Goal: Transaction & Acquisition: Book appointment/travel/reservation

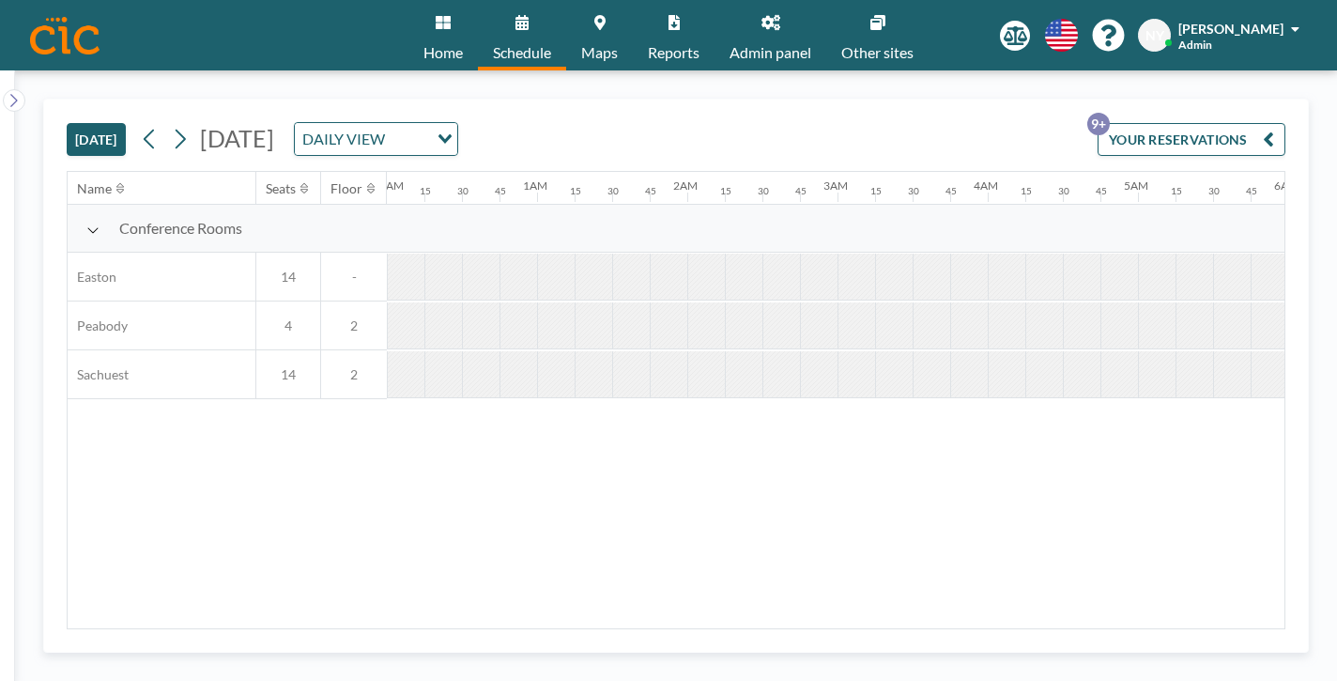
scroll to position [0, 1129]
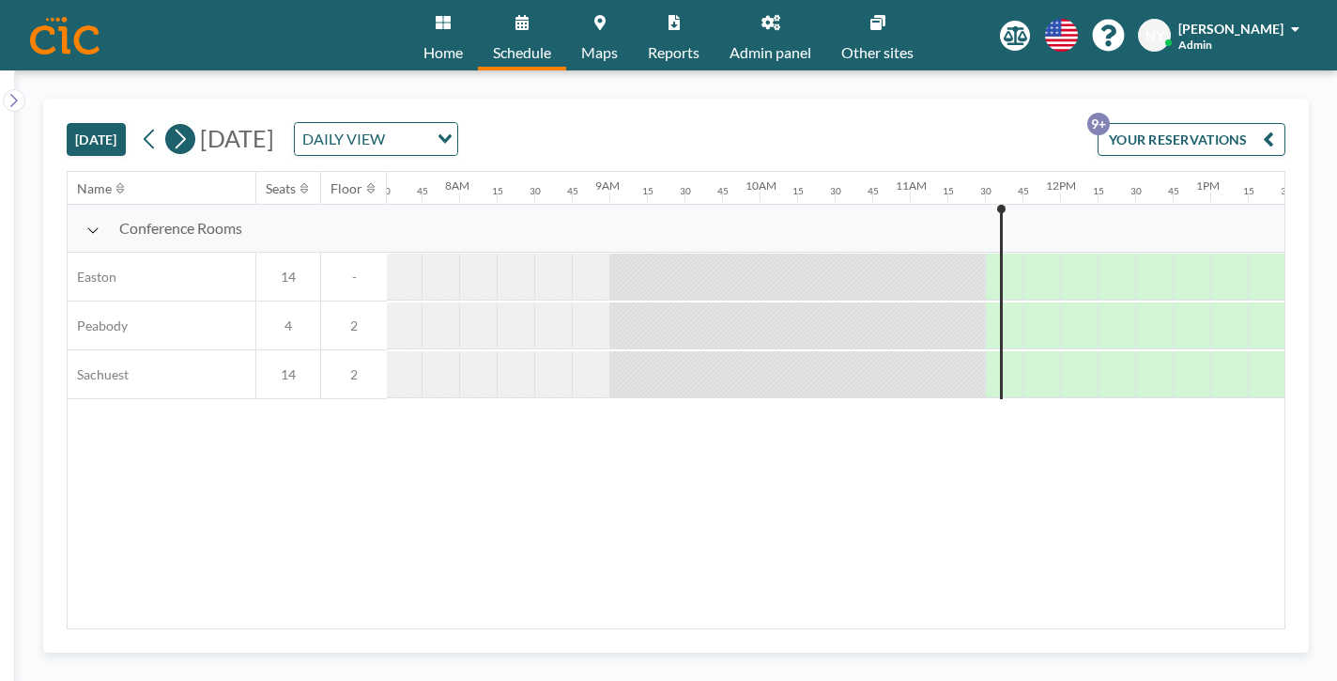
click at [165, 124] on button at bounding box center [180, 139] width 30 height 30
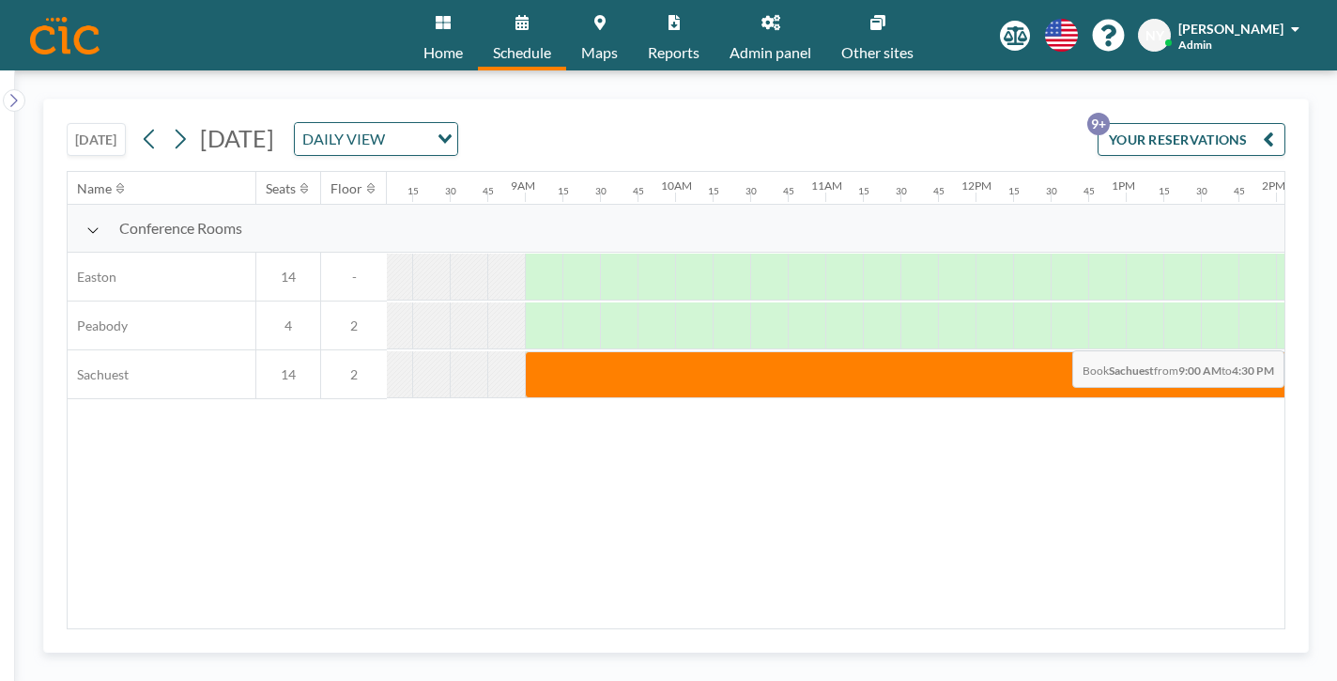
scroll to position [0, 1379]
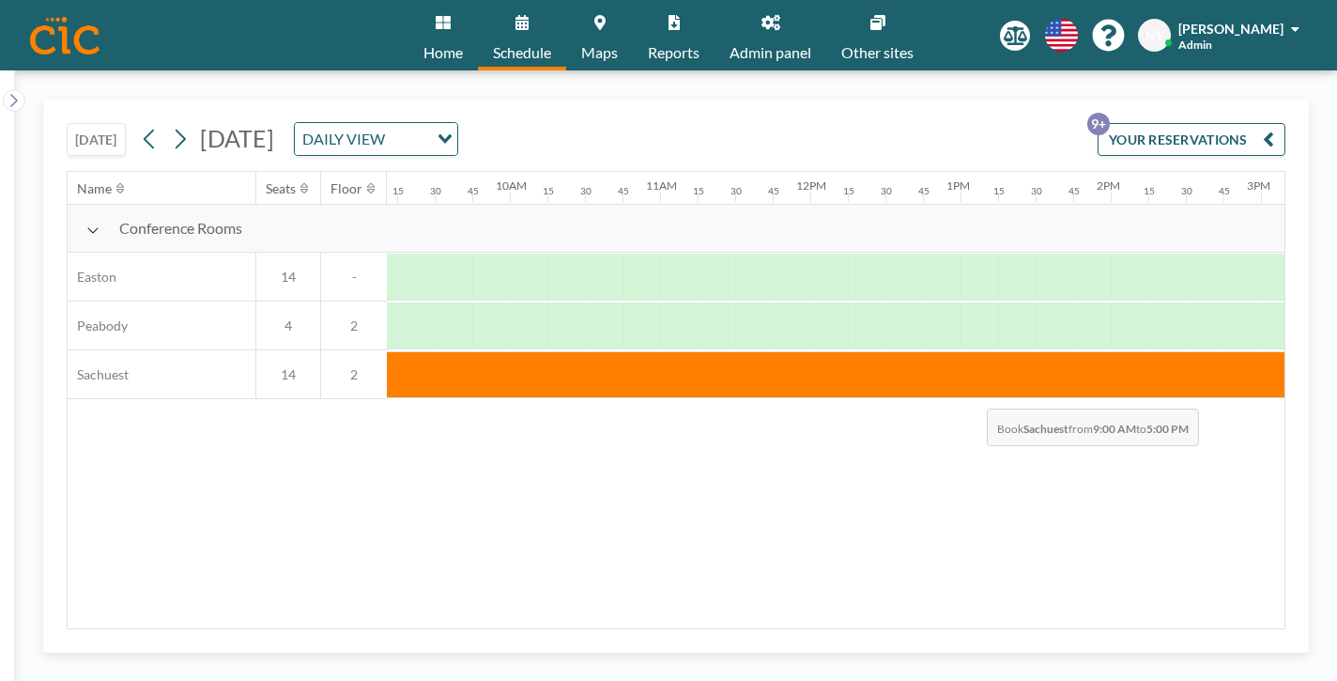
drag, startPoint x: 398, startPoint y: 322, endPoint x: 1002, endPoint y: 348, distance: 604.3
click at [1002, 348] on div "Name Seats Floor 12AM 15 30 45 1AM 15 30 45 2AM 15 30 45 3AM 15 30 45 4AM 15 30…" at bounding box center [676, 400] width 1217 height 456
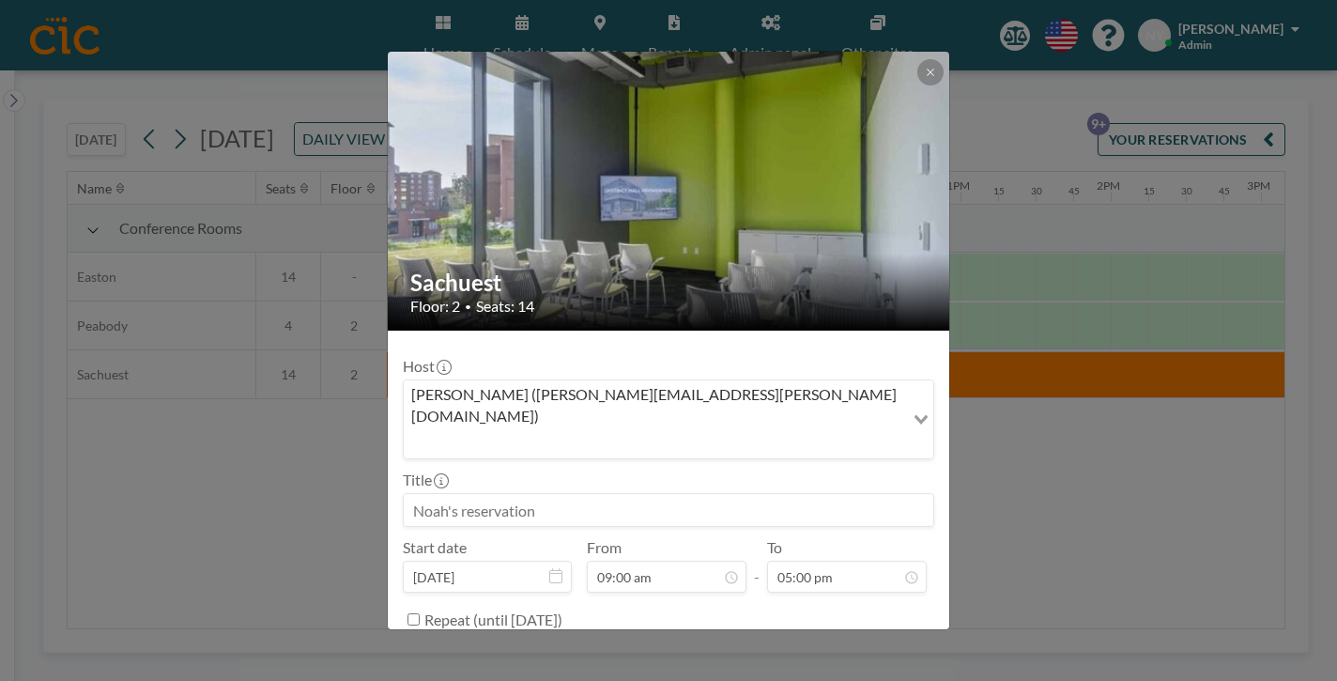
click at [623, 494] on input at bounding box center [669, 510] width 530 height 32
type input "No CIC Staff"
click at [839, 650] on button "BOOK NOW" at bounding box center [886, 666] width 95 height 33
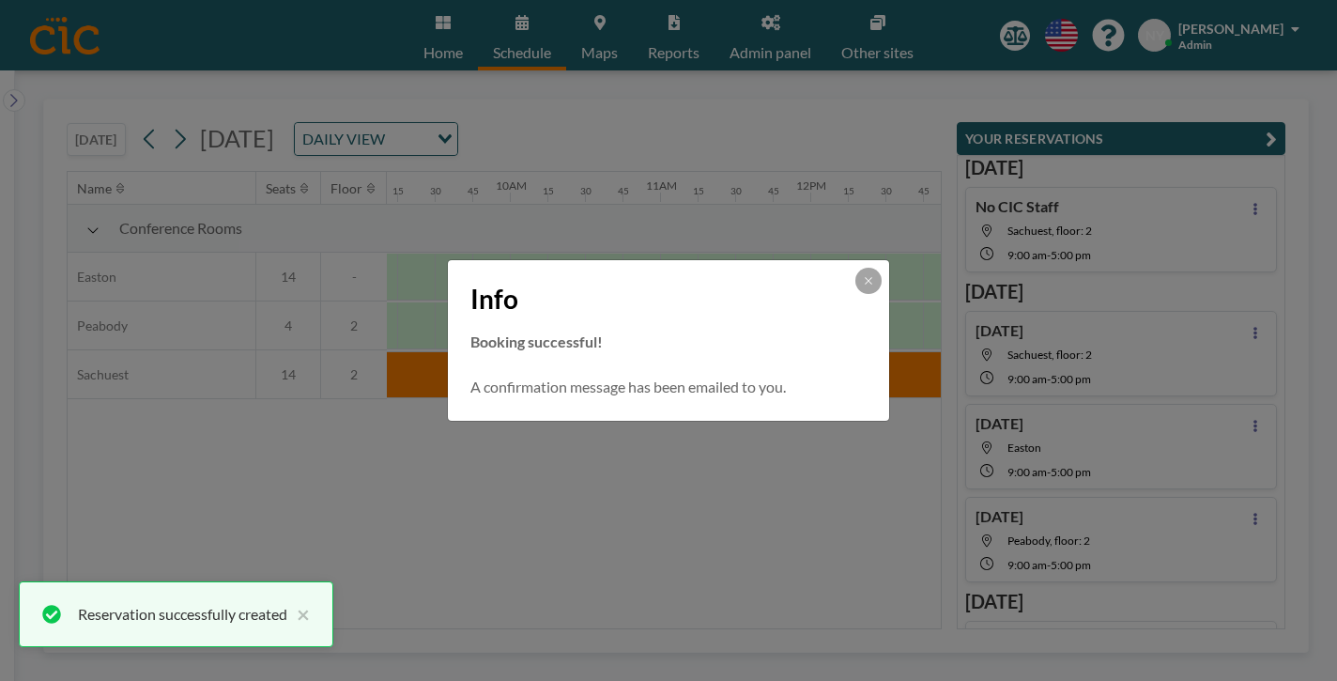
click at [461, 482] on div "Info Booking successful! A confirmation message has been emailed to you." at bounding box center [668, 340] width 1337 height 681
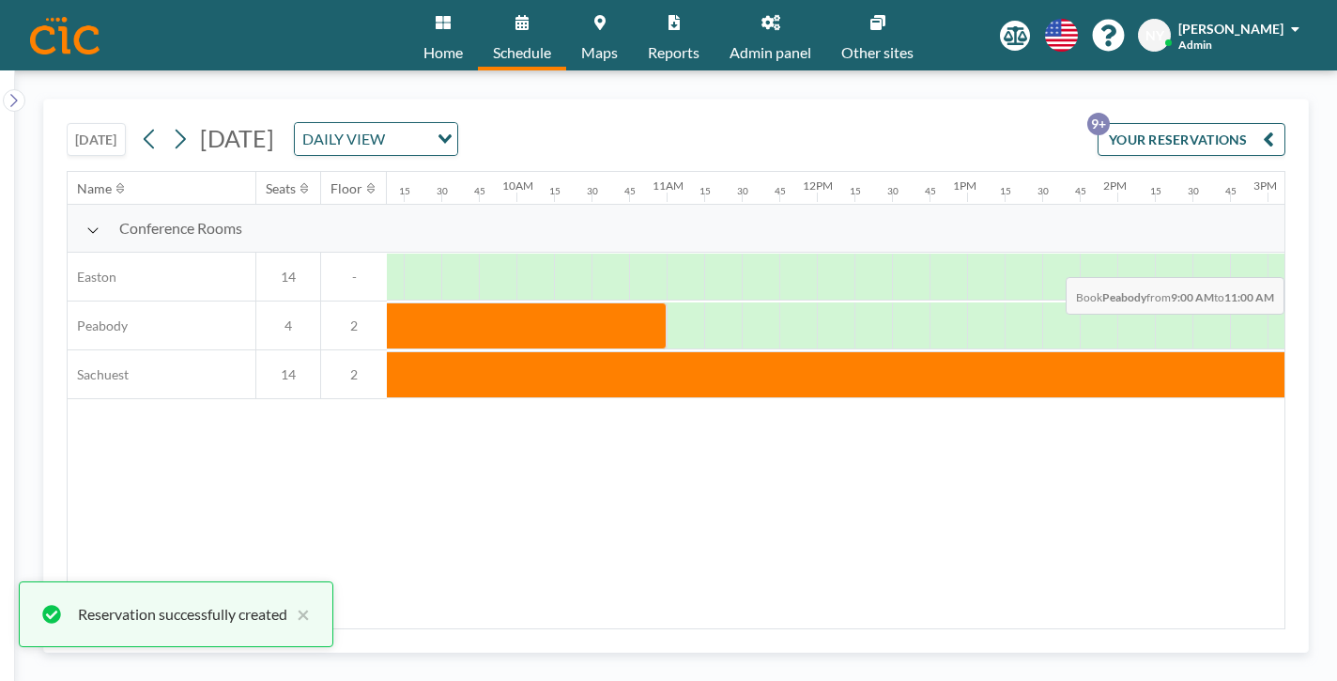
scroll to position [0, 1483]
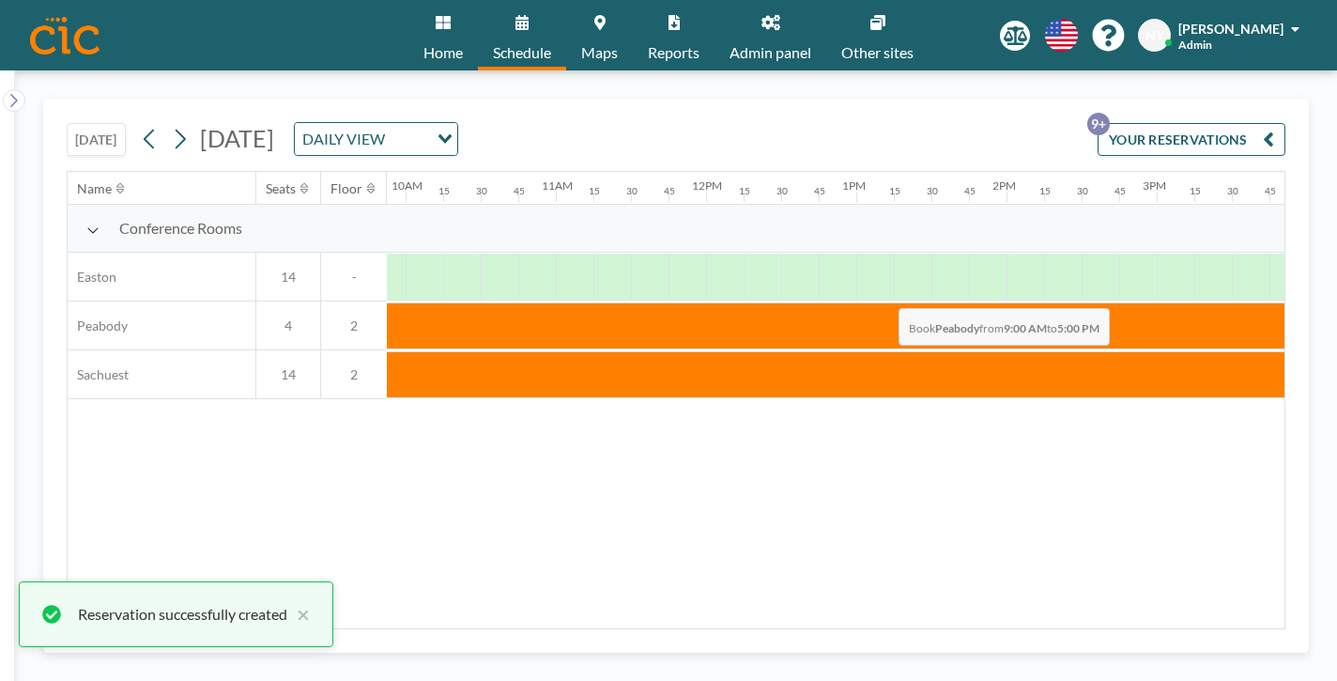
drag, startPoint x: 479, startPoint y: 261, endPoint x: 893, endPoint y: 264, distance: 414.1
click at [893, 302] on div at bounding box center [856, 325] width 1202 height 47
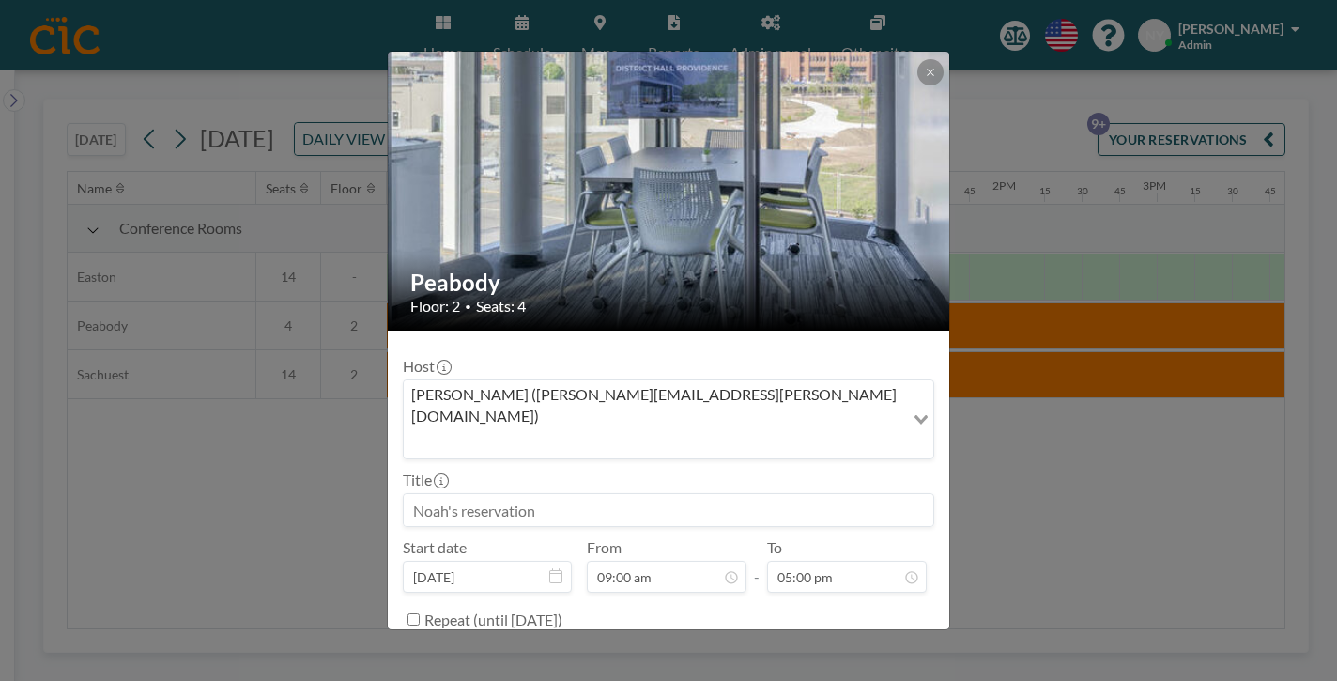
click at [627, 494] on input at bounding box center [669, 510] width 530 height 32
click at [607, 494] on input at bounding box center [669, 510] width 530 height 32
paste input "N"
type input "No CIC Staff"
click at [842, 650] on button "BOOK NOW" at bounding box center [886, 666] width 95 height 33
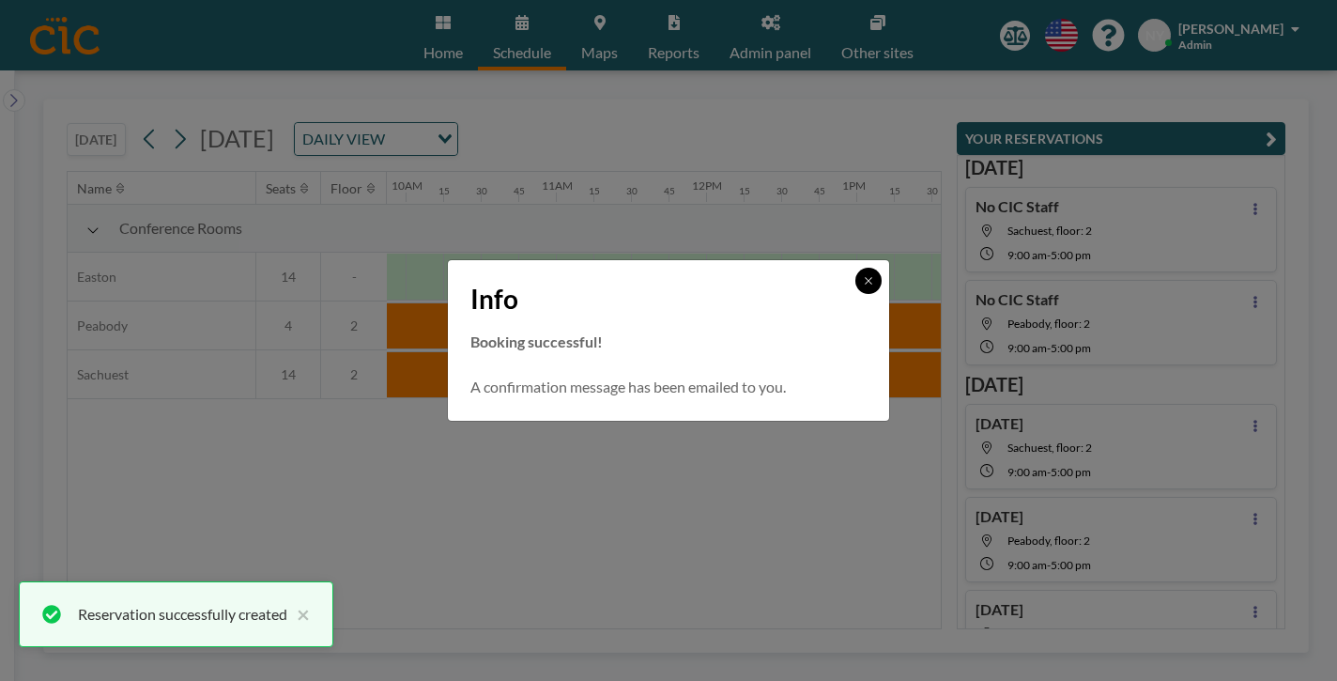
click at [863, 286] on icon at bounding box center [868, 280] width 11 height 11
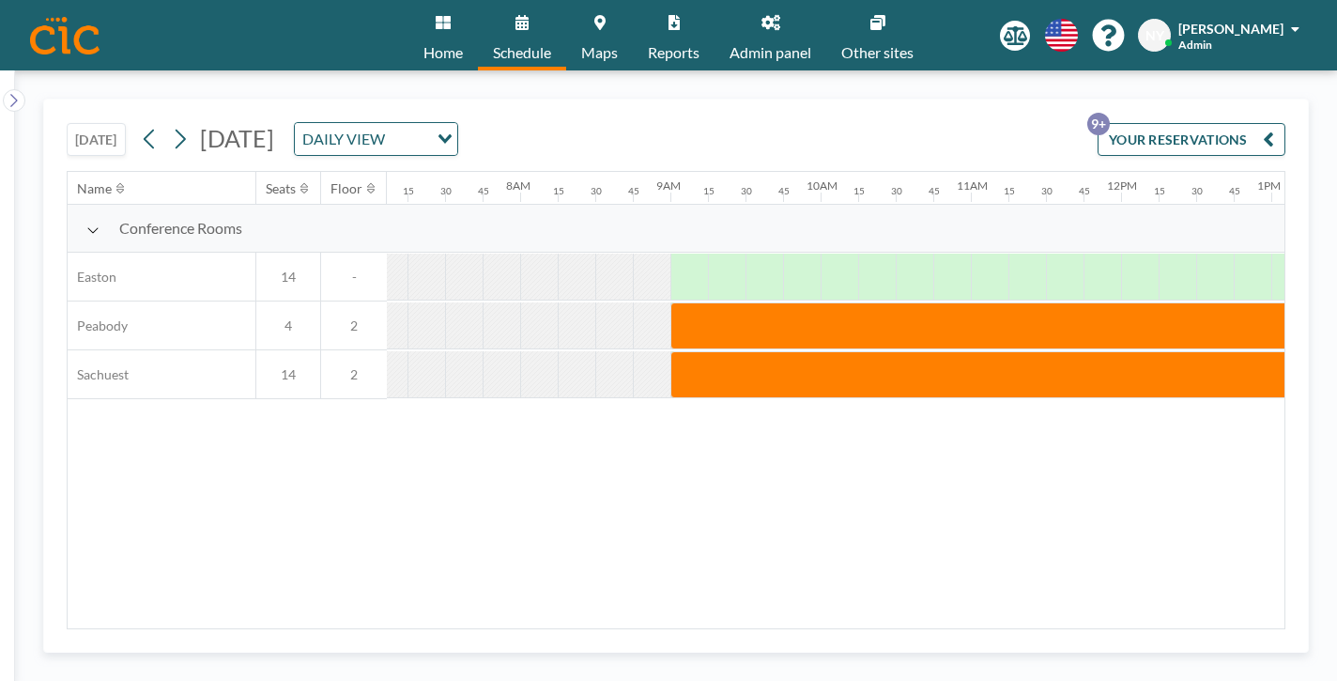
scroll to position [0, 1083]
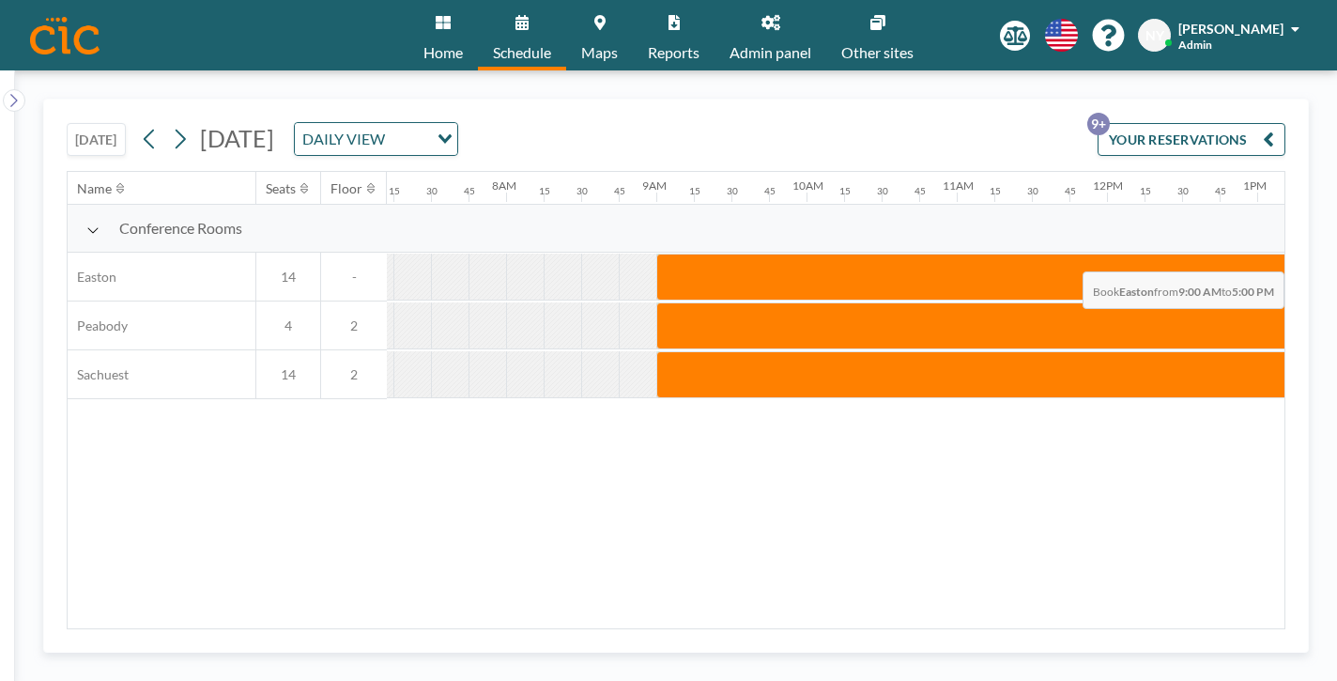
drag, startPoint x: 341, startPoint y: 234, endPoint x: 1283, endPoint y: 227, distance: 941.7
click at [1283, 254] on div at bounding box center [1257, 277] width 1202 height 47
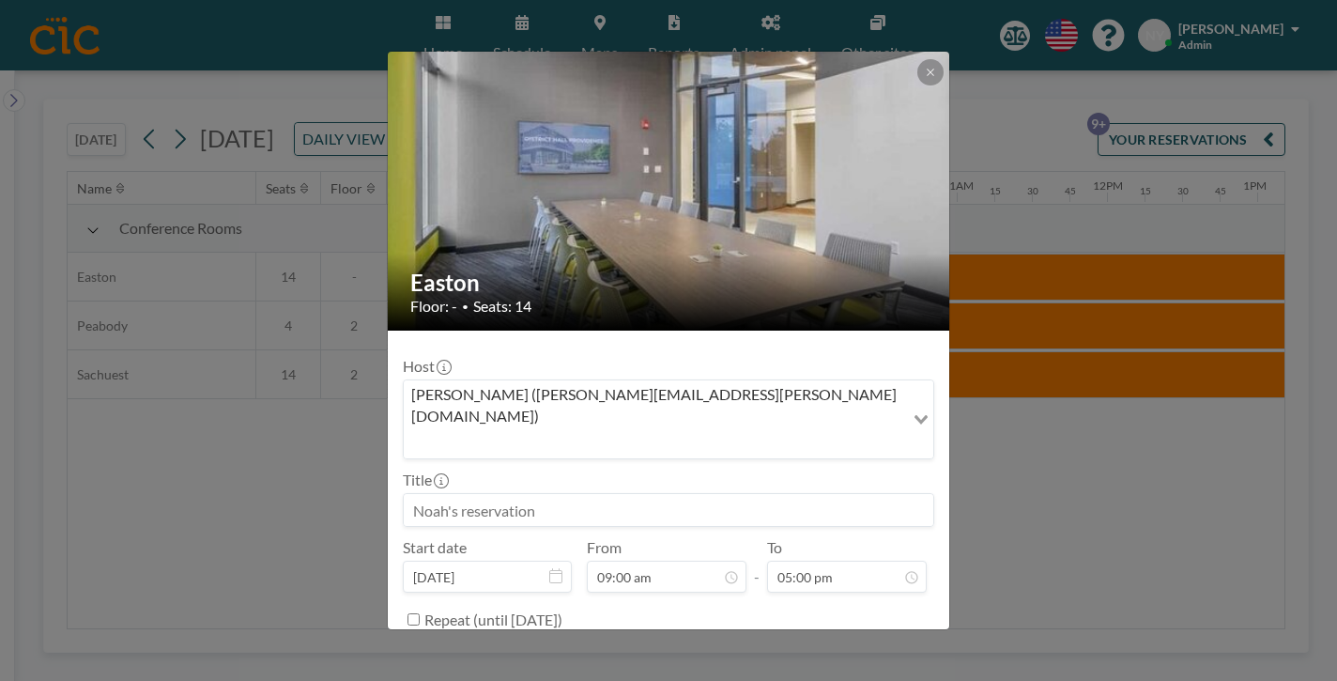
scroll to position [750, 0]
click at [675, 494] on input at bounding box center [669, 510] width 530 height 32
type input "No CIC Staff"
click at [850, 650] on button "BOOK NOW" at bounding box center [886, 666] width 95 height 33
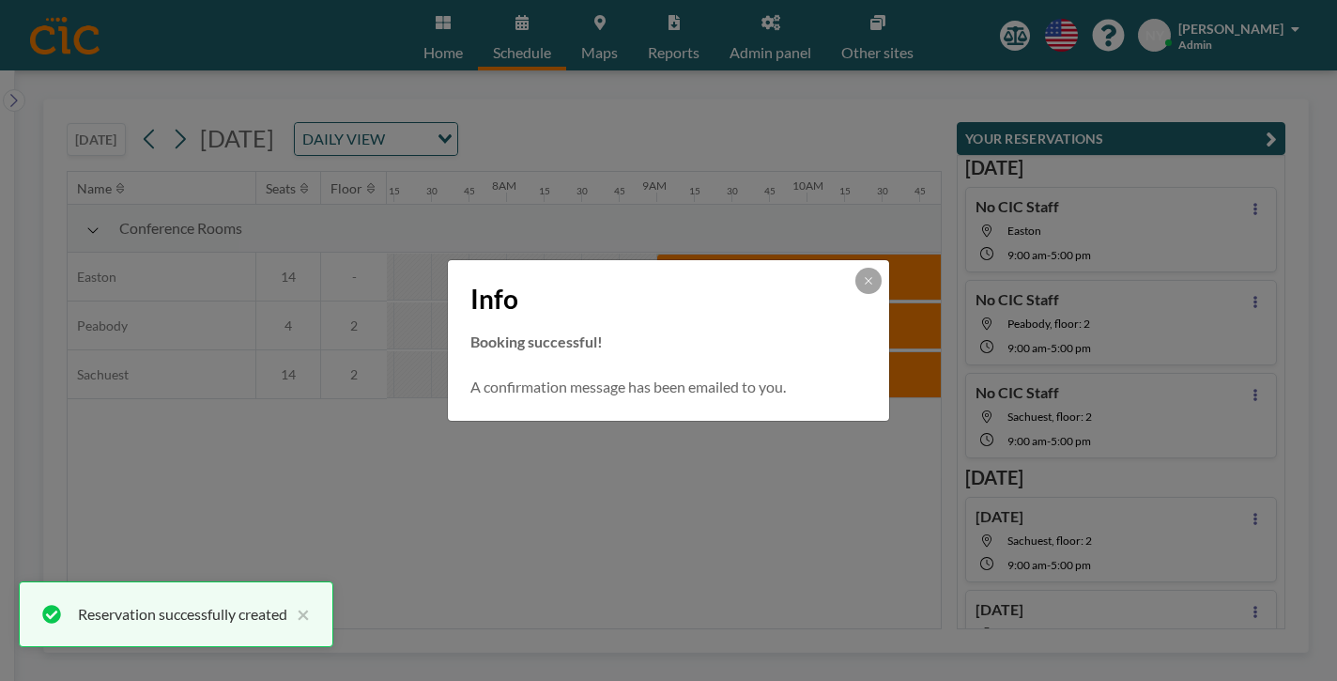
click at [148, 115] on div "Info Booking successful! A confirmation message has been emailed to you." at bounding box center [668, 340] width 1337 height 681
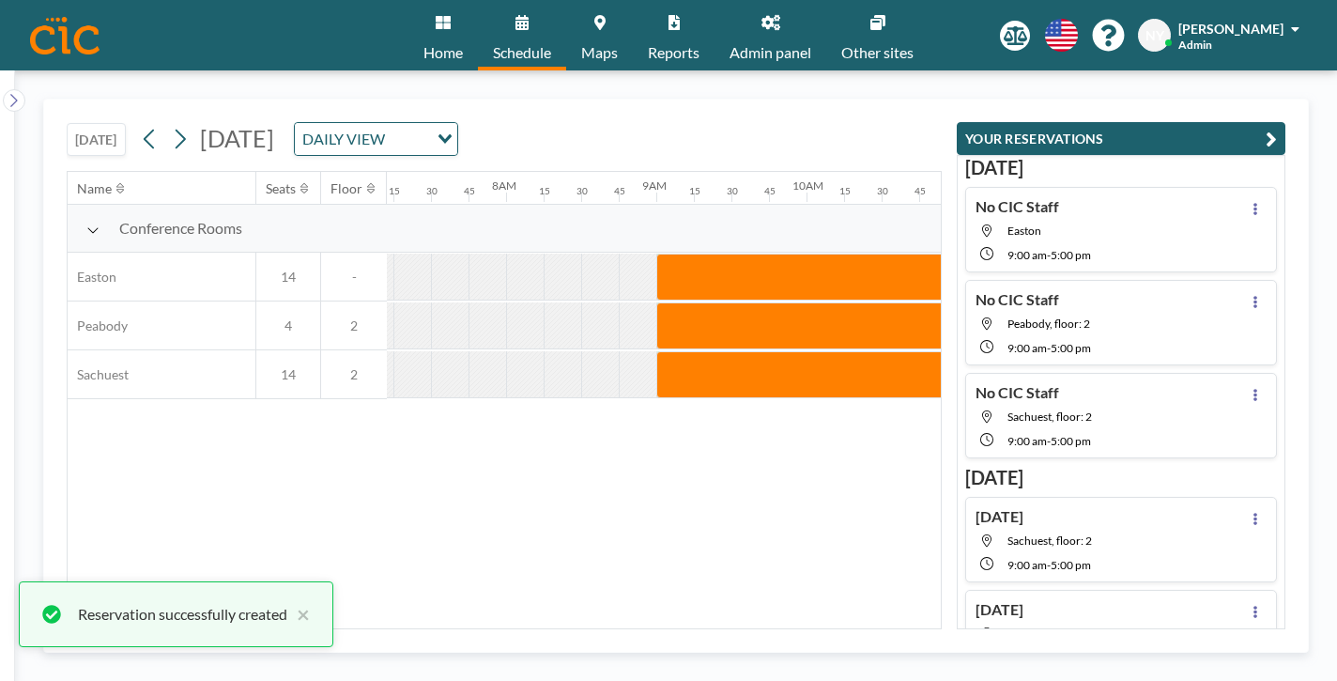
click at [171, 125] on icon at bounding box center [180, 139] width 18 height 28
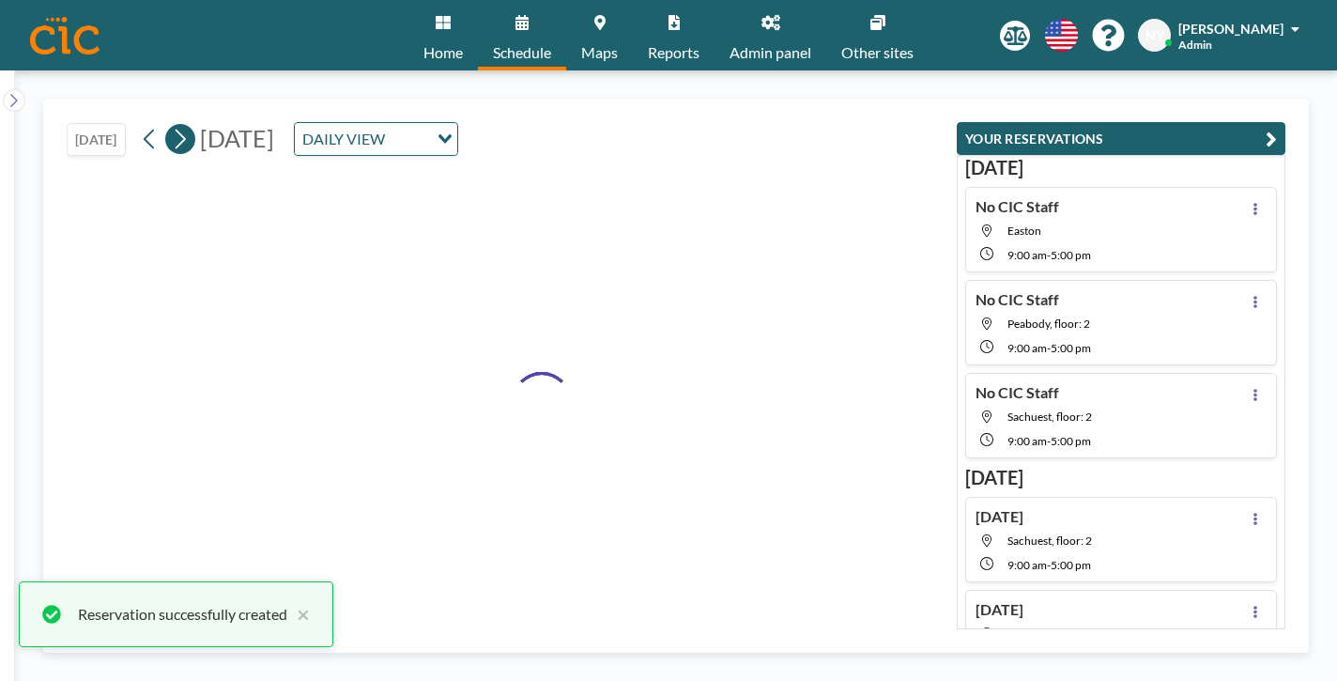
click at [171, 125] on icon at bounding box center [180, 139] width 18 height 28
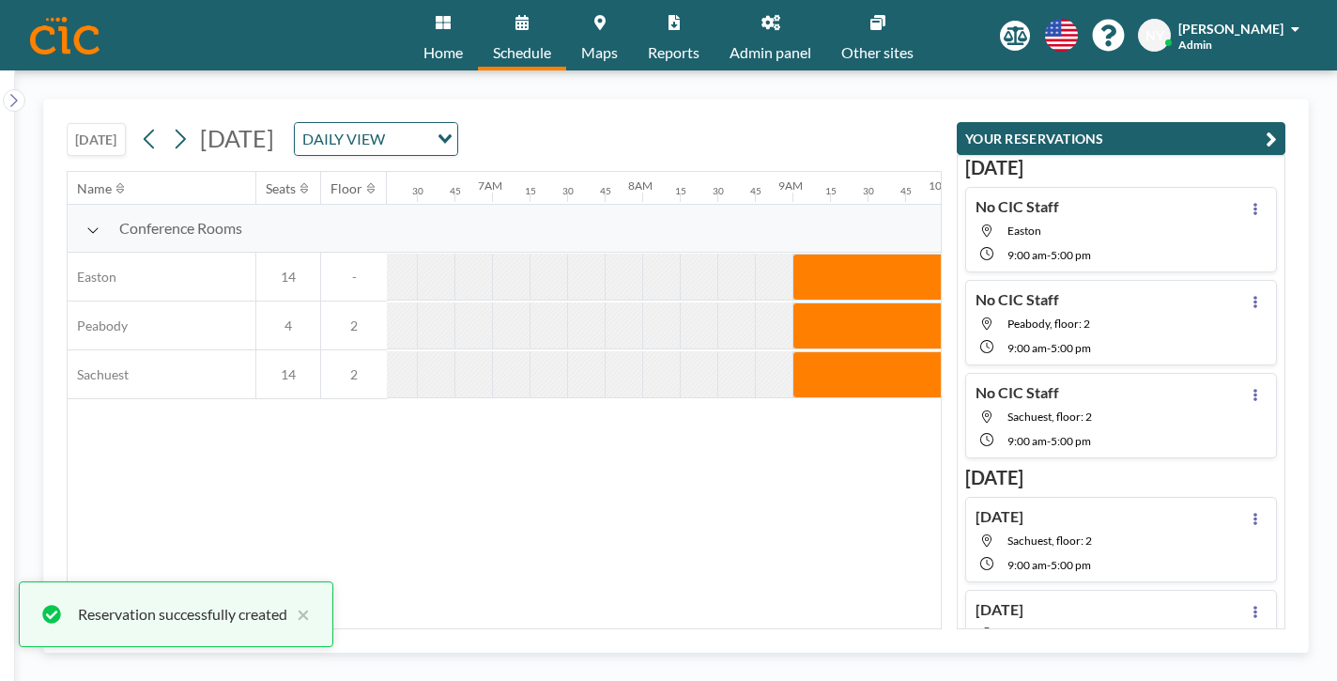
scroll to position [0, 960]
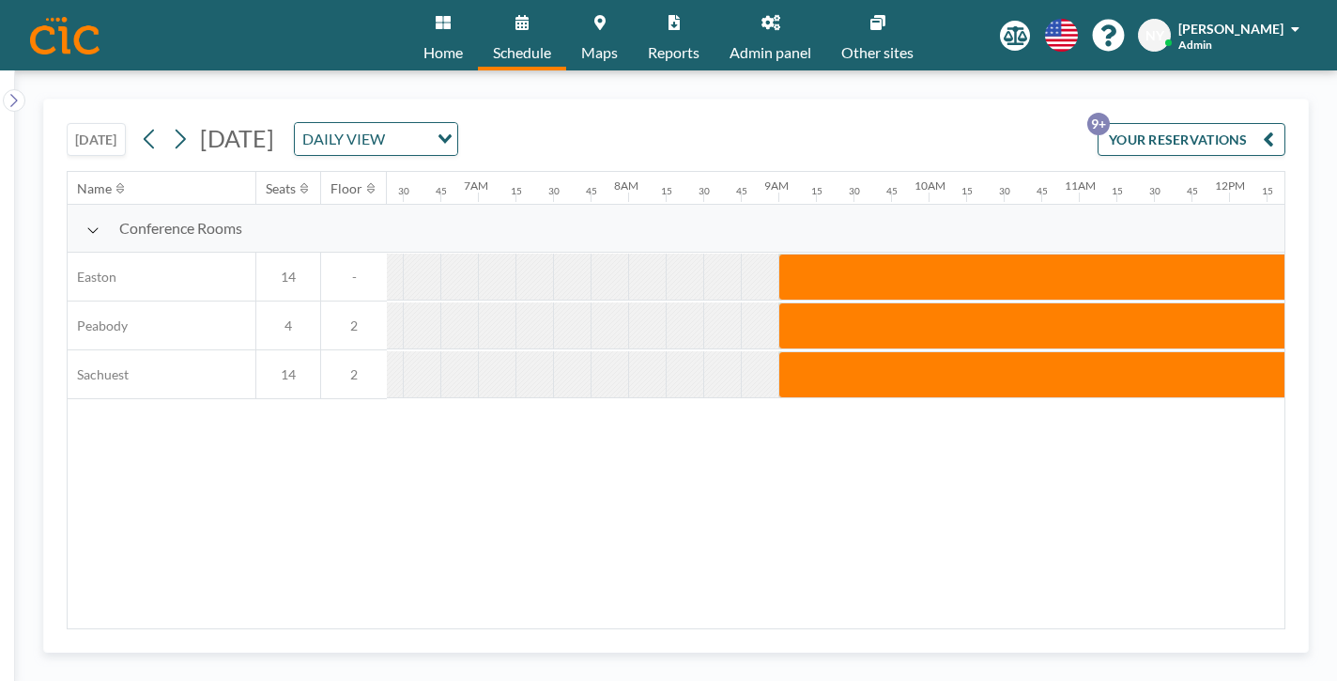
click at [86, 123] on button "[DATE]" at bounding box center [96, 139] width 59 height 33
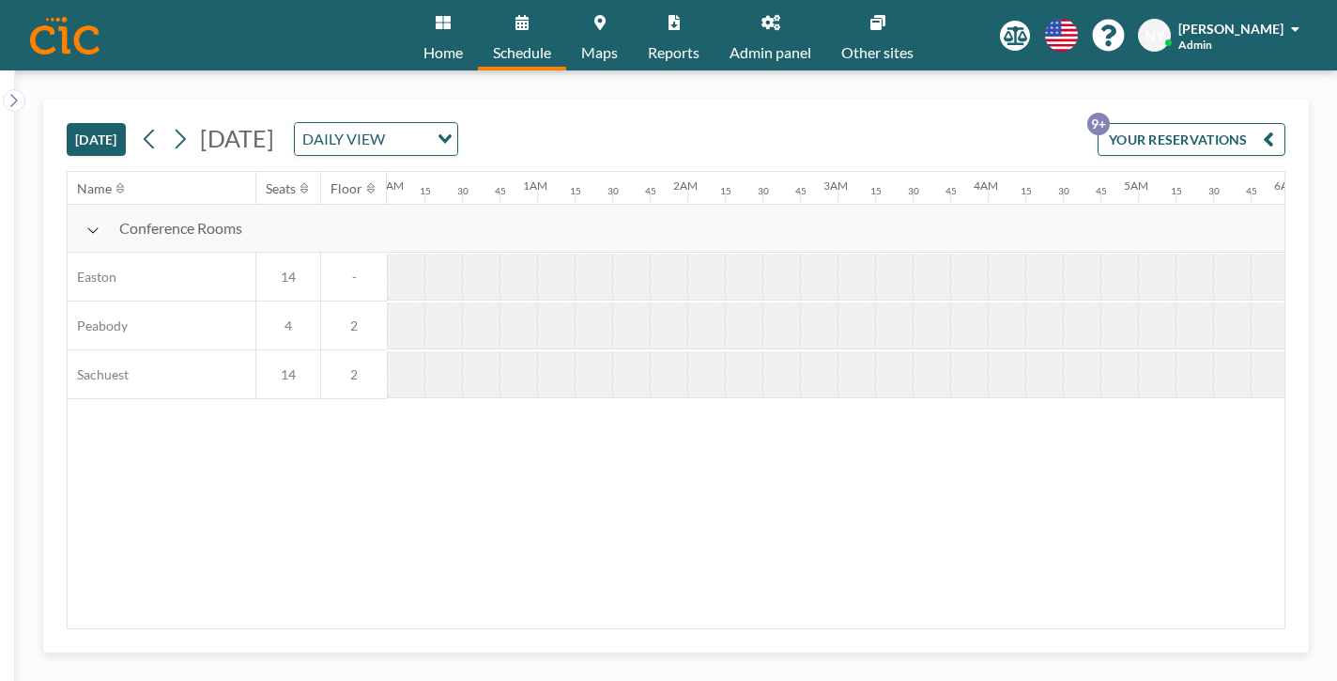
scroll to position [0, 1374]
